Goal: Task Accomplishment & Management: Use online tool/utility

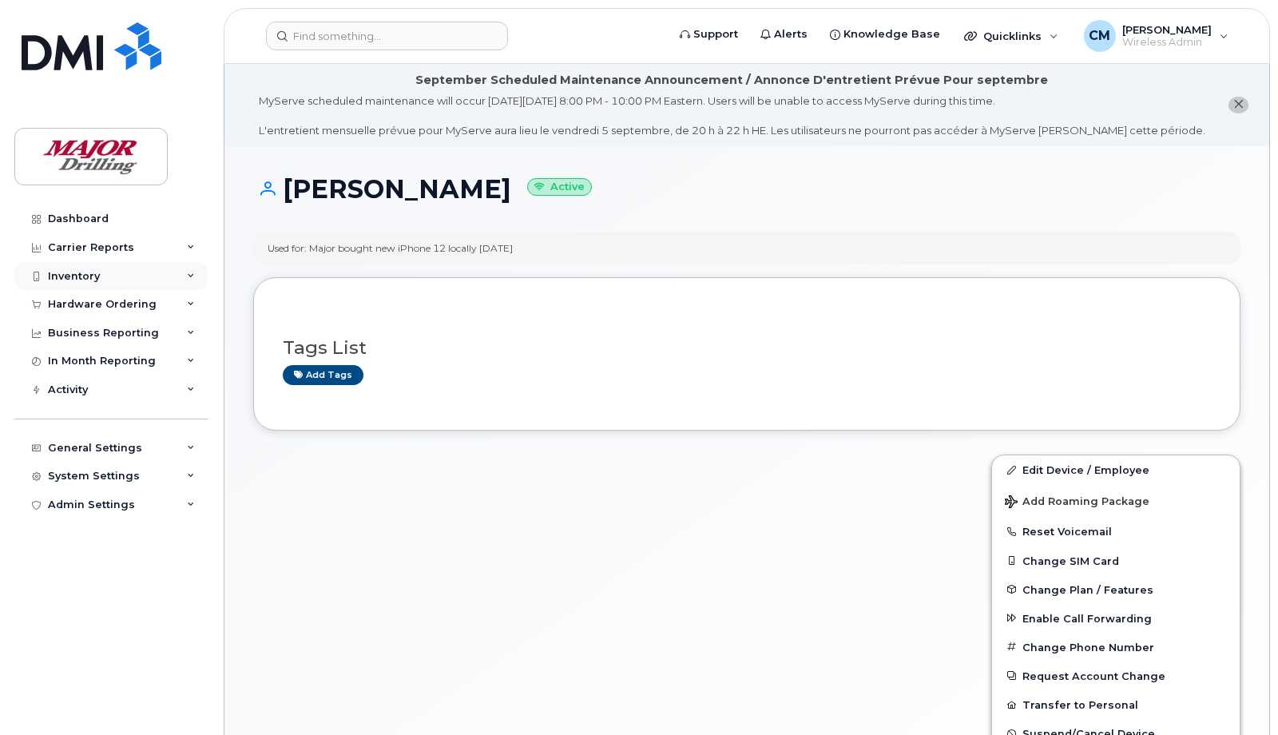
click at [80, 278] on div "Inventory" at bounding box center [74, 276] width 52 height 13
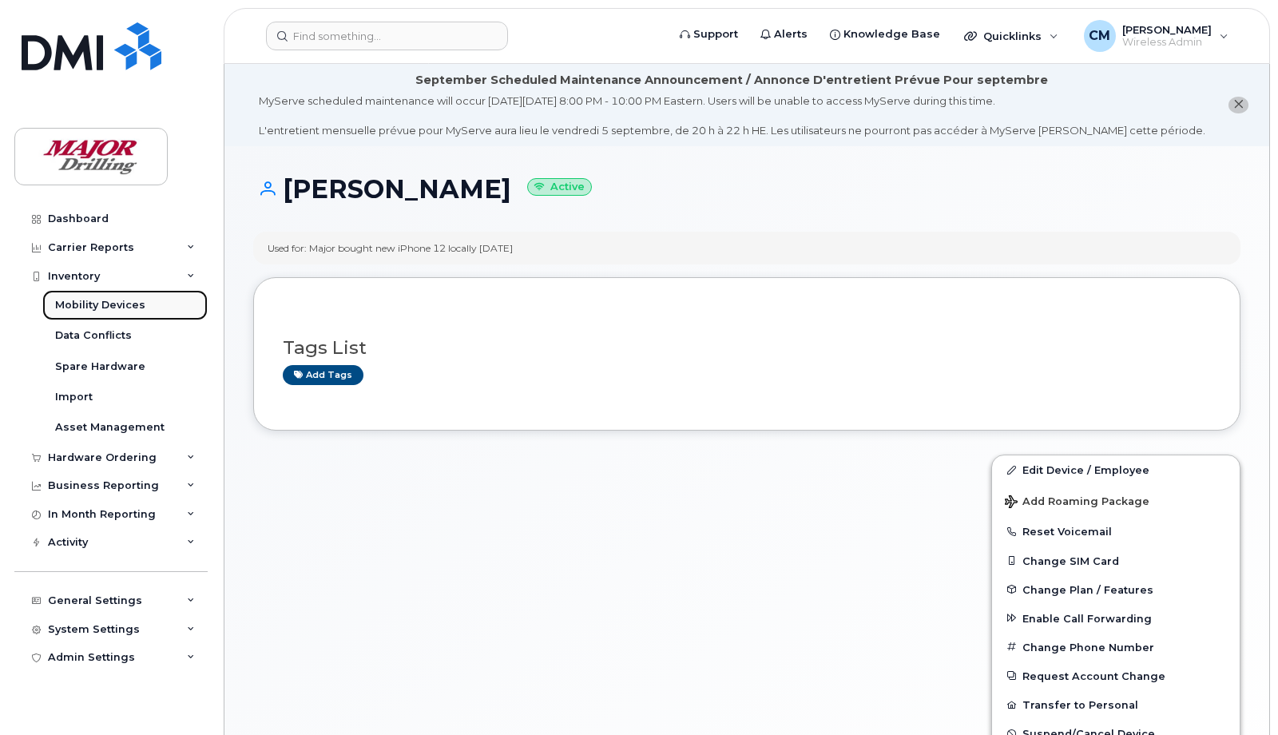
click at [69, 304] on div "Mobility Devices" at bounding box center [100, 305] width 90 height 14
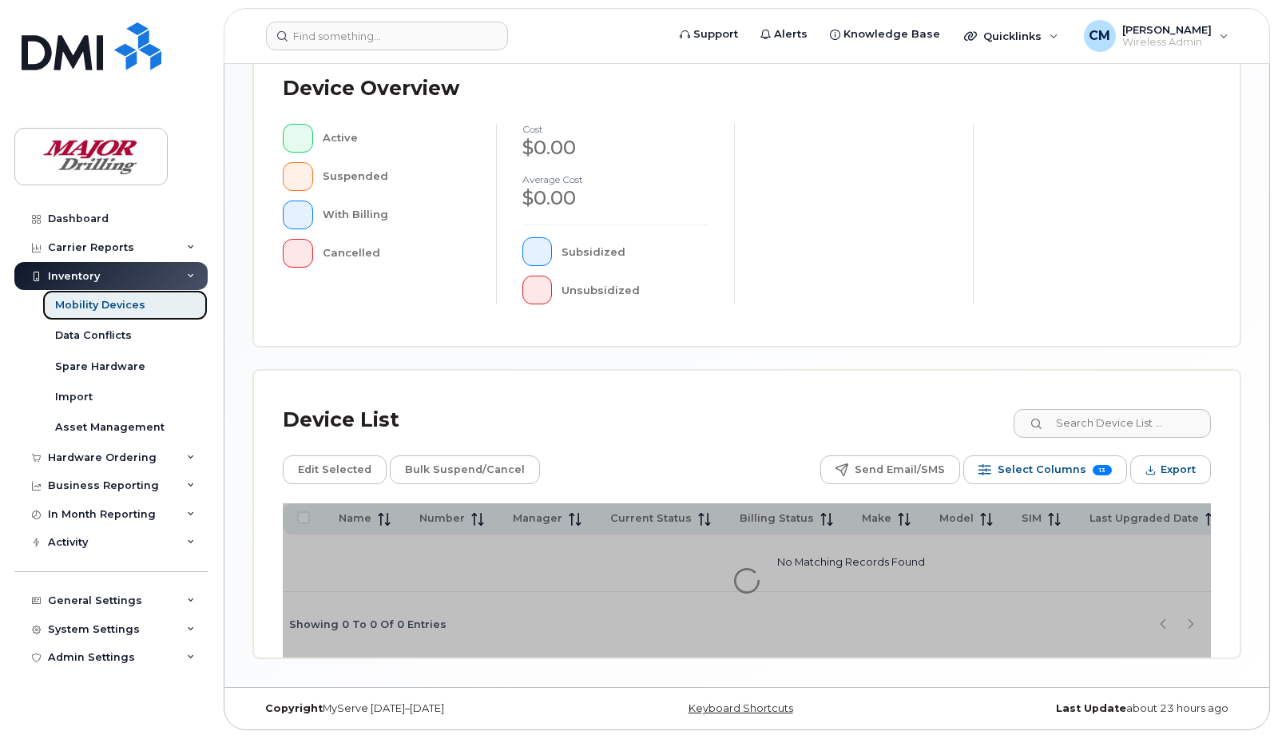
scroll to position [458, 0]
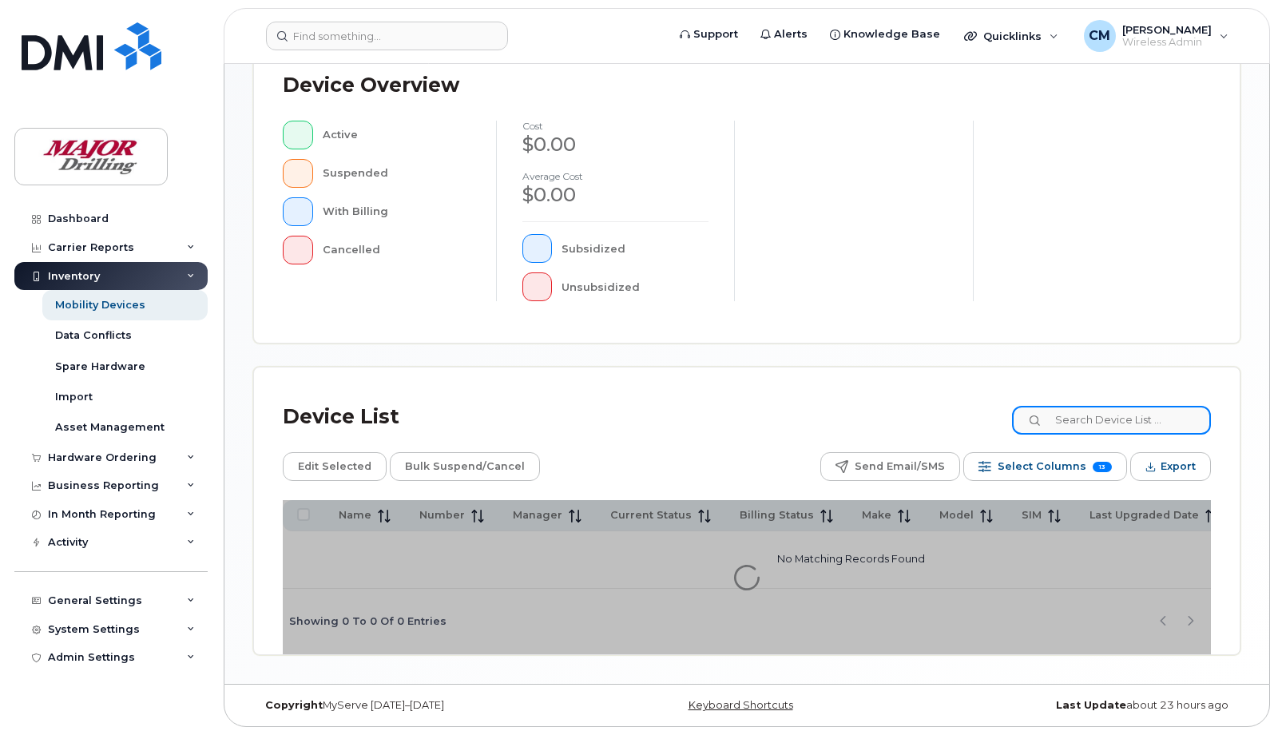
click at [1076, 416] on input at bounding box center [1111, 420] width 199 height 29
type input "10019"
